Goal: Find specific page/section: Find specific page/section

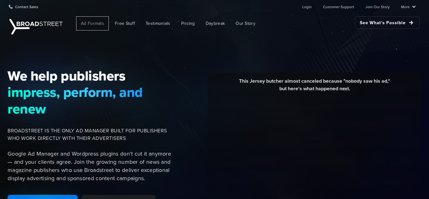
click at [94, 22] on span "Ad Formats" at bounding box center [92, 23] width 23 height 7
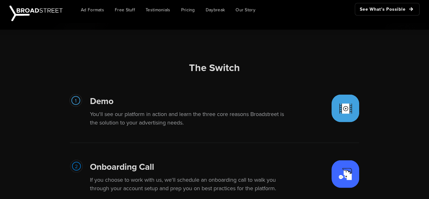
scroll to position [1115, 0]
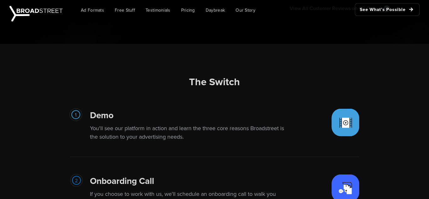
click at [347, 130] on img at bounding box center [345, 122] width 28 height 28
click at [345, 131] on img at bounding box center [345, 122] width 28 height 28
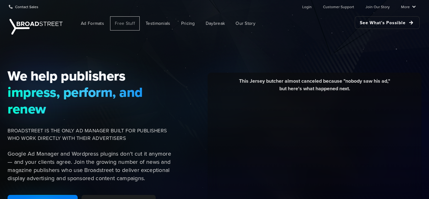
click at [127, 22] on span "Free Stuff" at bounding box center [125, 23] width 20 height 7
